Goal: Information Seeking & Learning: Find specific fact

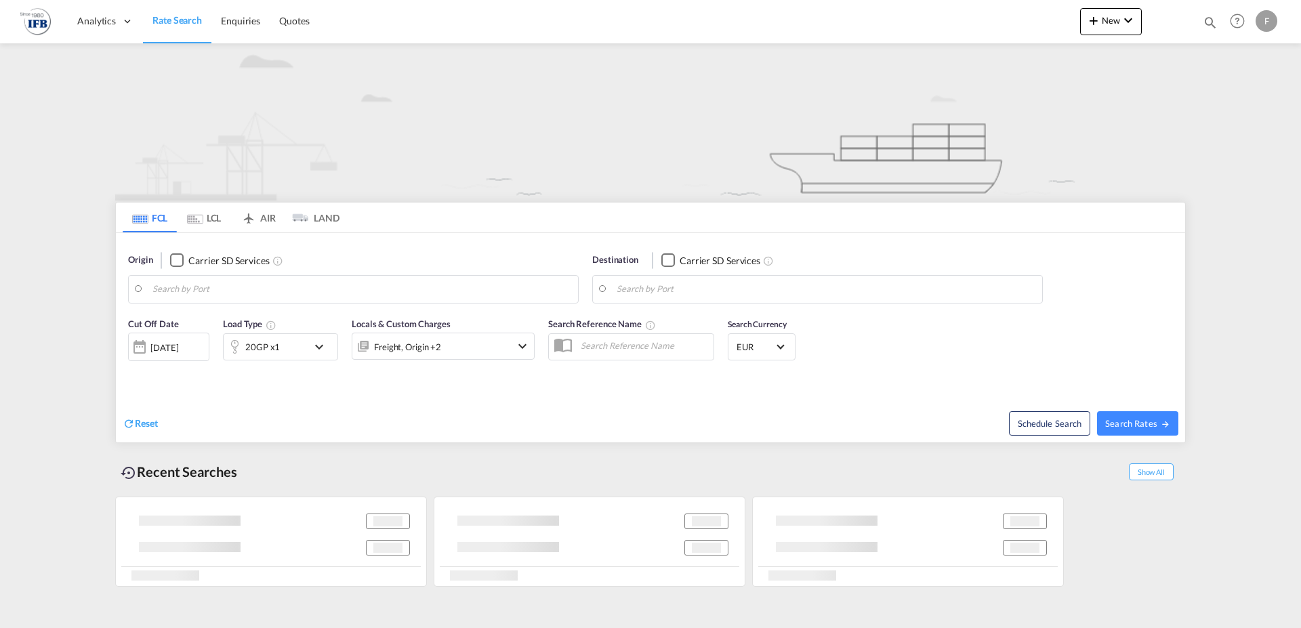
type input "[GEOGRAPHIC_DATA], [GEOGRAPHIC_DATA]"
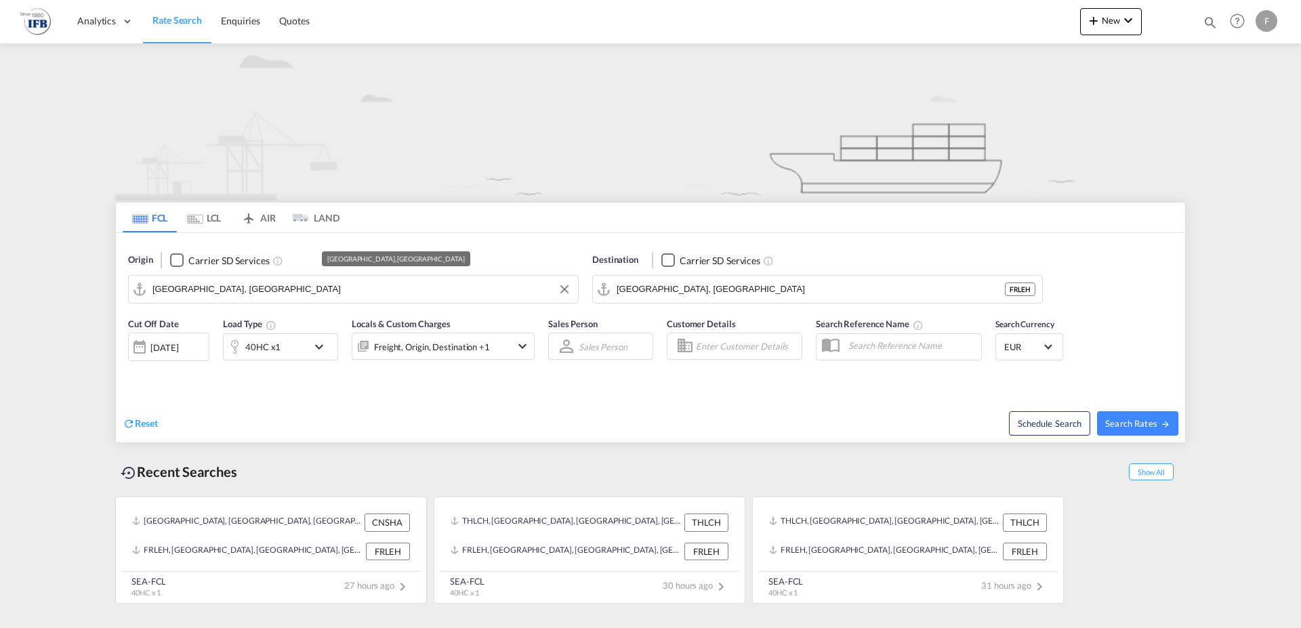
click at [156, 287] on input "[GEOGRAPHIC_DATA], [GEOGRAPHIC_DATA]" at bounding box center [361, 289] width 419 height 20
click at [134, 308] on div "Origin Carrier SD Services [GEOGRAPHIC_DATA]" at bounding box center [353, 279] width 464 height 64
click at [168, 298] on input "qingd" at bounding box center [361, 289] width 419 height 20
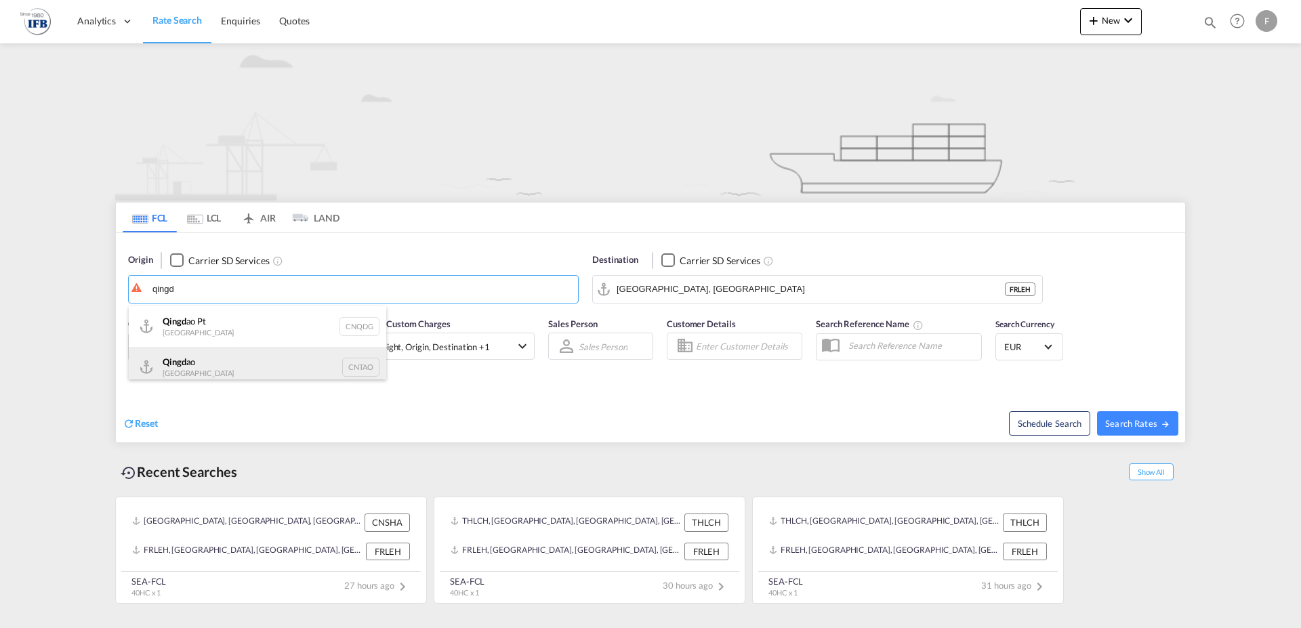
click at [184, 358] on div "Qingd ao China CNTAO" at bounding box center [257, 367] width 257 height 41
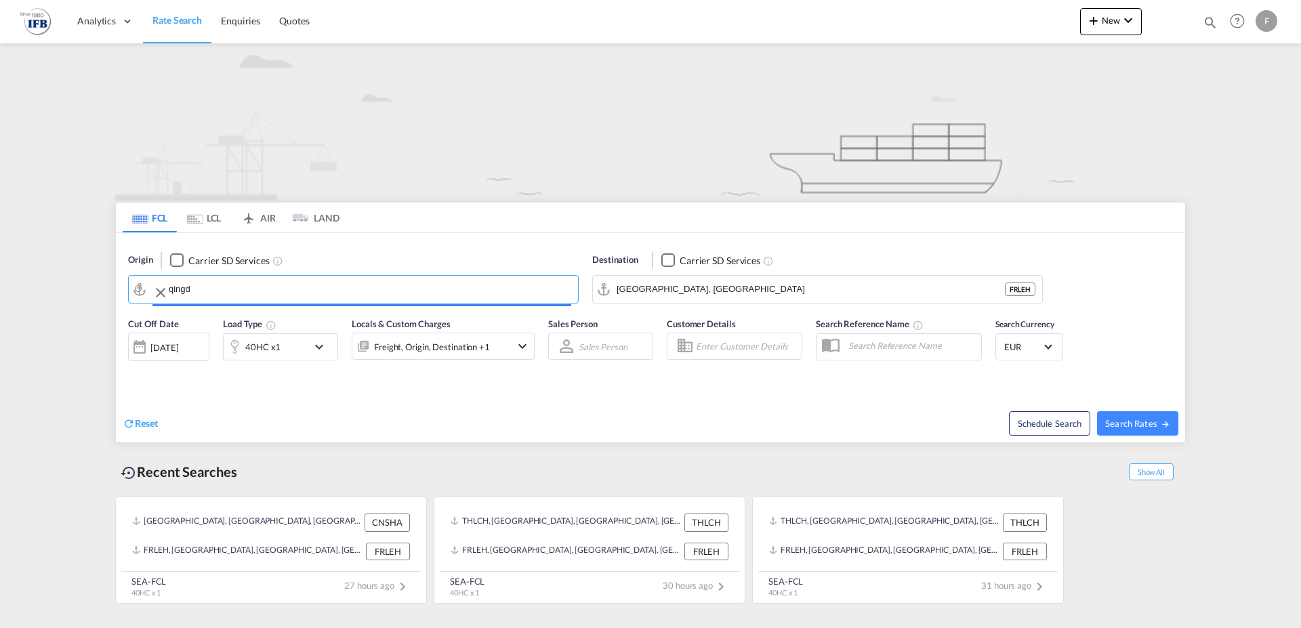
type input "[GEOGRAPHIC_DATA], [GEOGRAPHIC_DATA]"
click at [1146, 423] on span "Search Rates" at bounding box center [1137, 423] width 65 height 11
type input "CNTAO to FRLEH / [DATE]"
